Goal: Find specific page/section: Find specific page/section

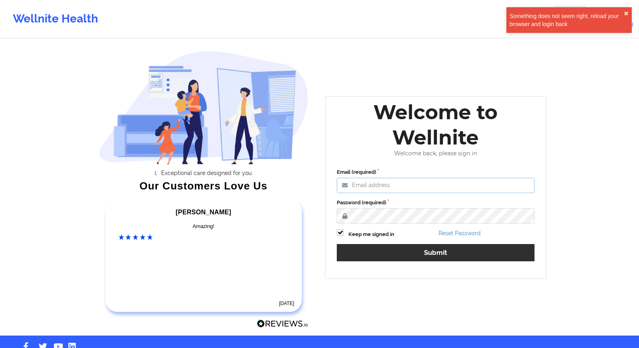
type input "[EMAIL_ADDRESS][DOMAIN_NAME]"
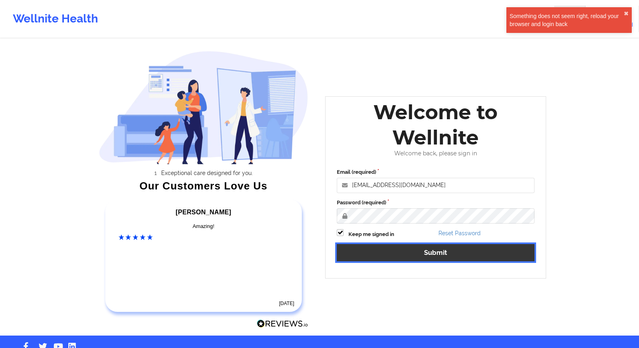
click at [353, 249] on button "Submit" at bounding box center [436, 252] width 198 height 17
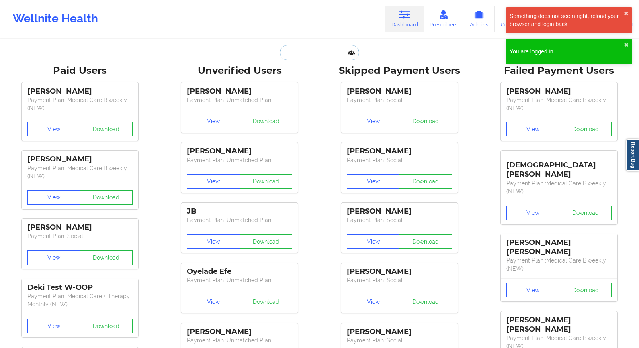
click at [303, 52] on input "text" at bounding box center [320, 52] width 80 height 15
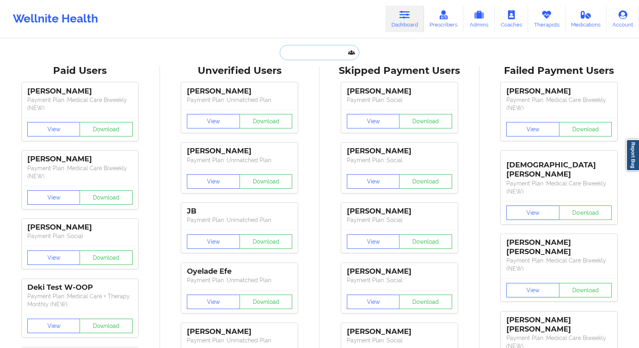
paste input "[PERSON_NAME]"
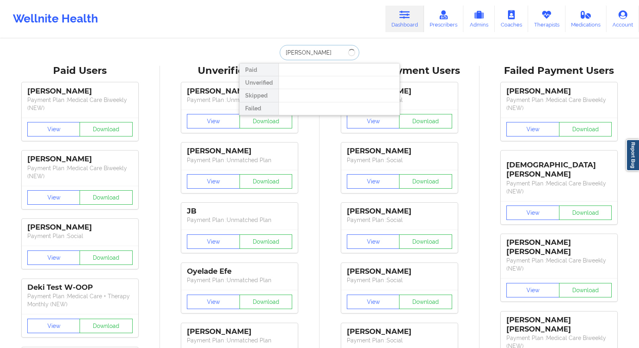
drag, startPoint x: 315, startPoint y: 49, endPoint x: 356, endPoint y: 61, distance: 42.9
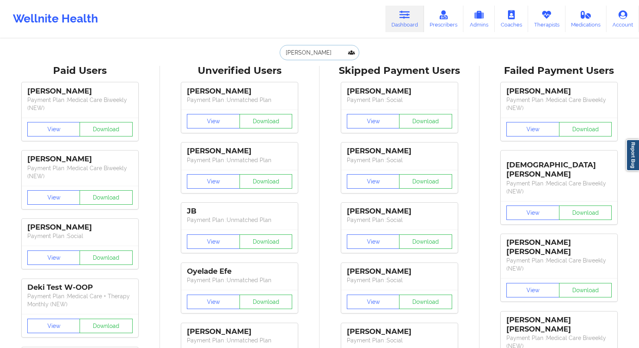
type input "Kenneggia"
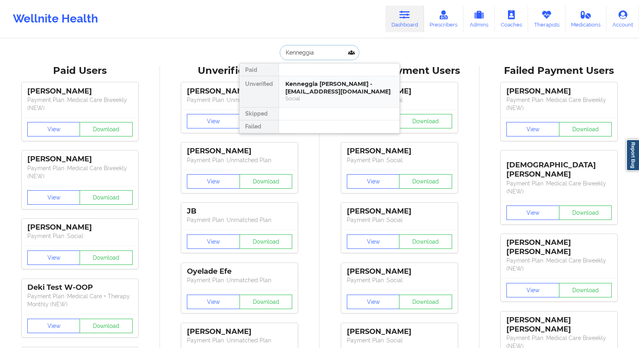
click at [324, 86] on div "Kenneggia [PERSON_NAME] - [EMAIL_ADDRESS][DOMAIN_NAME]" at bounding box center [339, 87] width 108 height 15
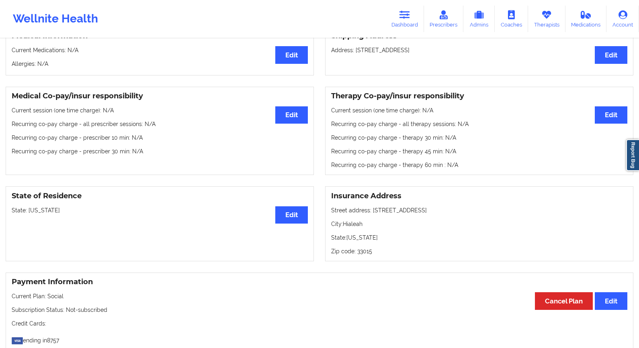
scroll to position [175, 0]
